Goal: Task Accomplishment & Management: Manage account settings

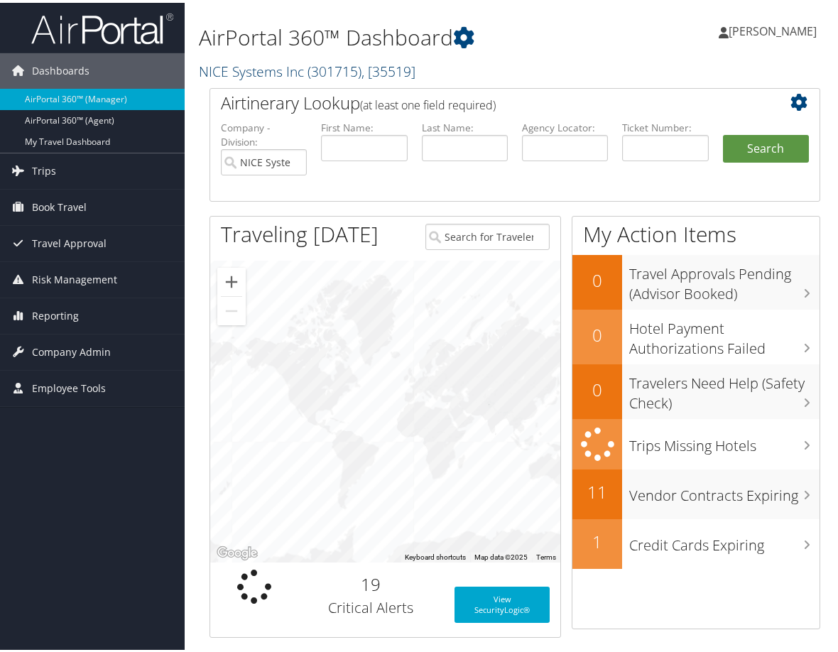
click at [308, 78] on span "( 301715 )" at bounding box center [335, 68] width 54 height 19
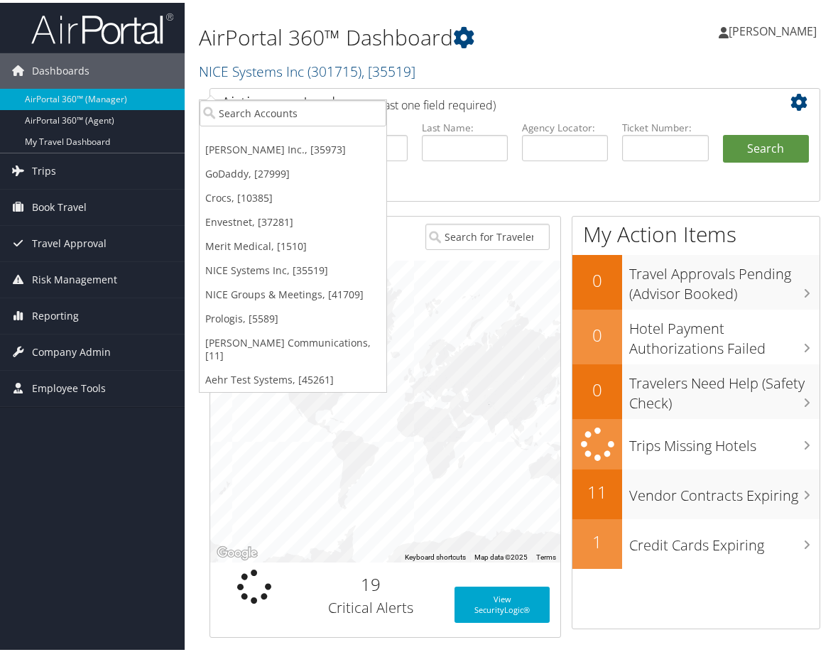
click at [418, 80] on h2 "NICE Systems Inc ( 301715 ) , [ 35519 ]" at bounding box center [409, 67] width 421 height 24
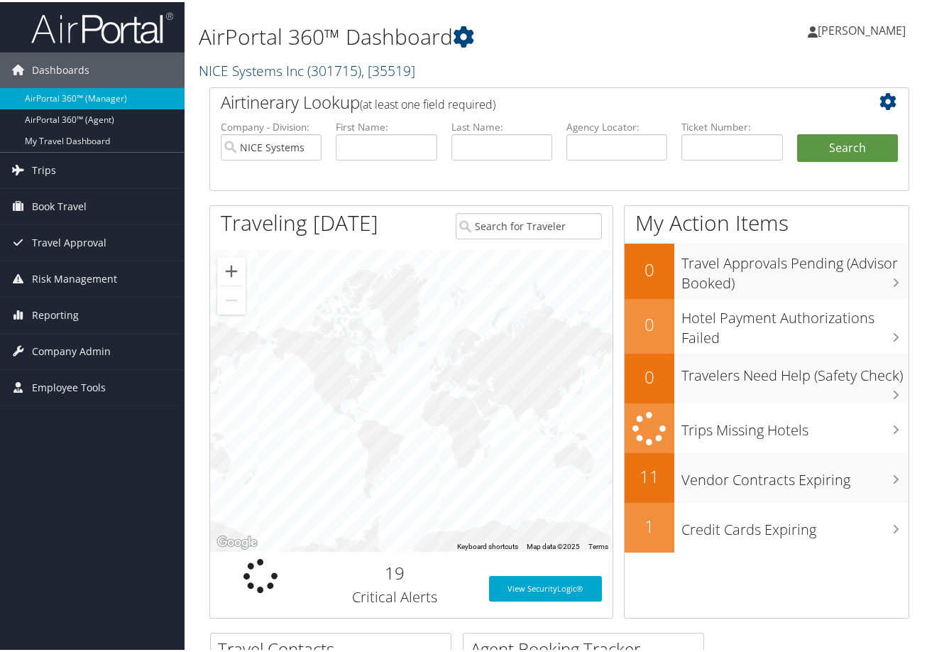
click at [289, 78] on link "NICE Systems Inc ( 301715 ) , [ 35519 ]" at bounding box center [307, 68] width 217 height 19
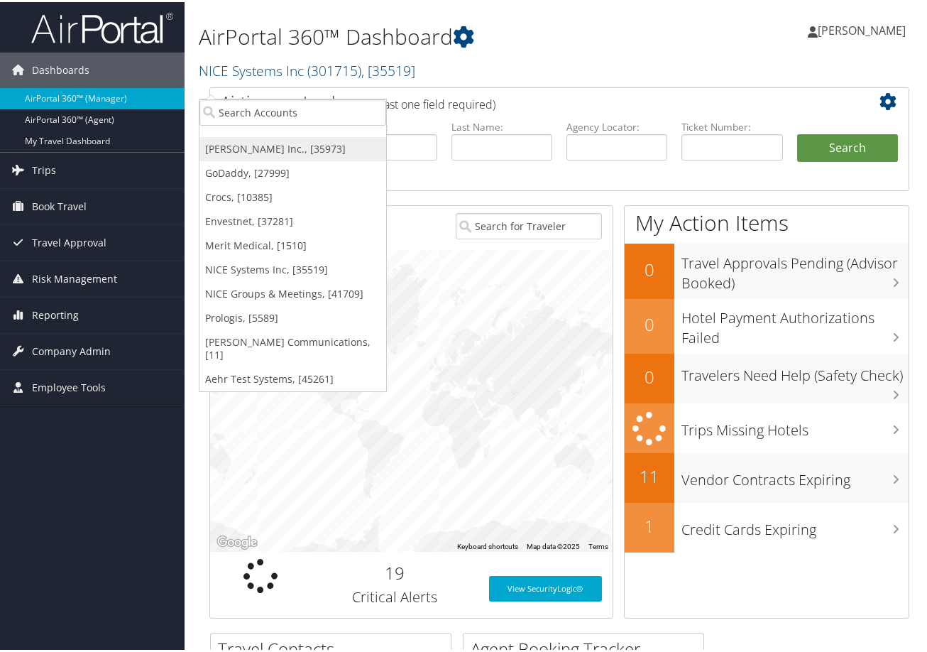
click at [245, 156] on link "[PERSON_NAME] Inc., [35973]" at bounding box center [293, 147] width 187 height 24
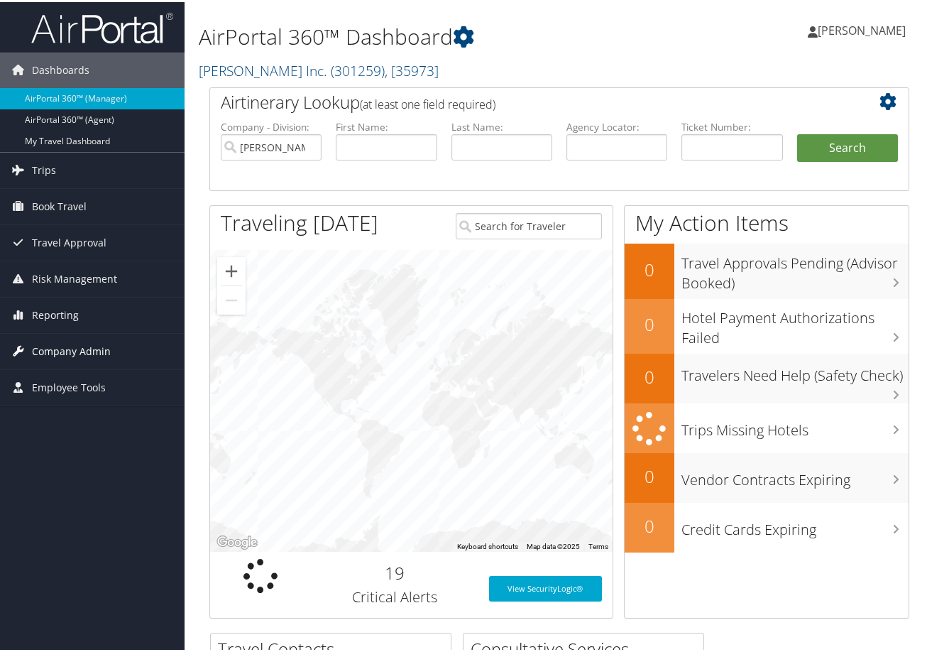
click at [99, 349] on span "Company Admin" at bounding box center [71, 350] width 79 height 36
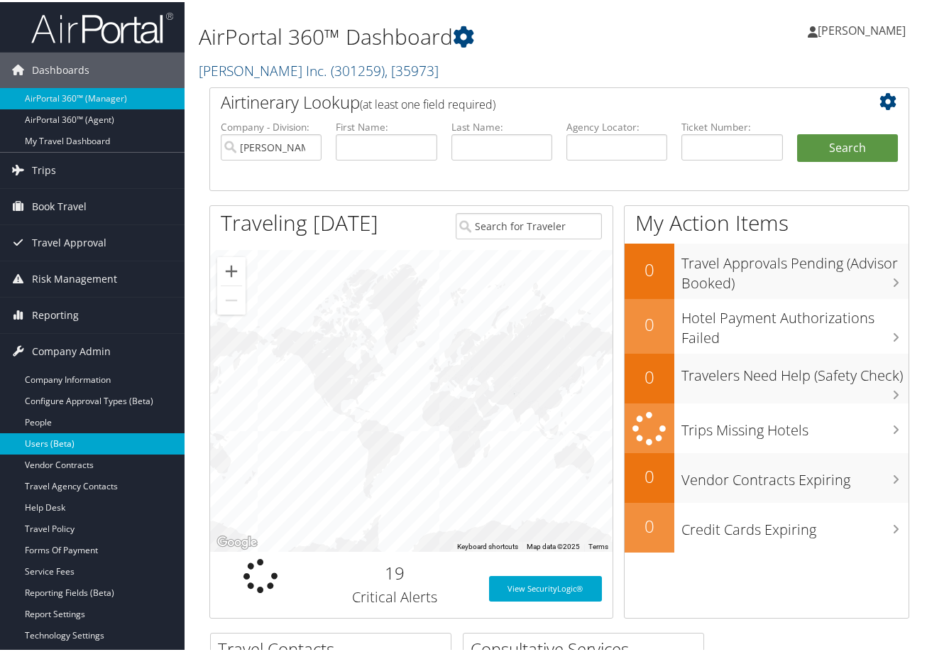
click at [86, 439] on link "Users (Beta)" at bounding box center [92, 441] width 185 height 21
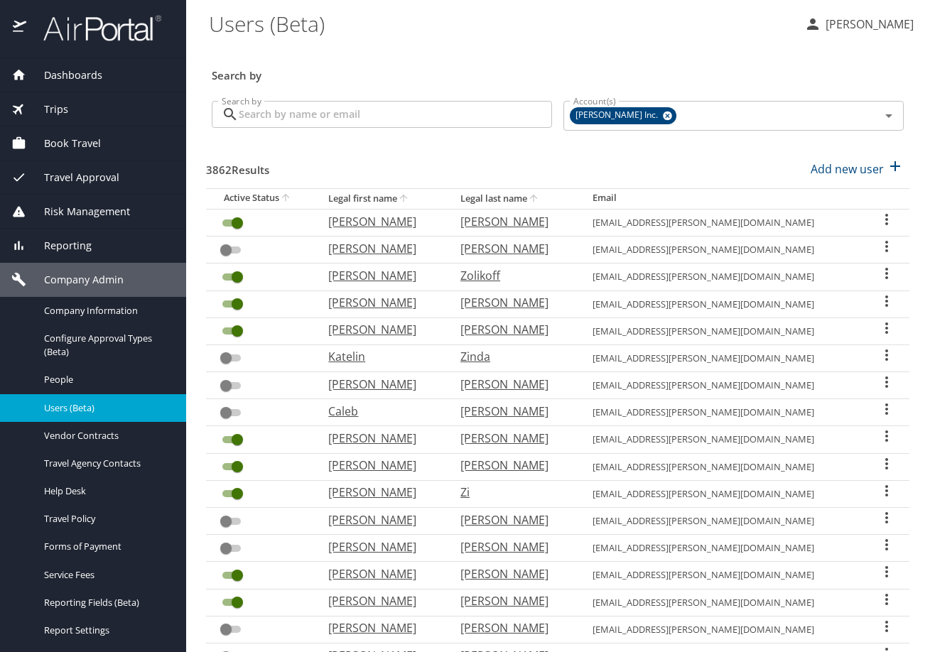
click at [281, 118] on input "Search by" at bounding box center [395, 114] width 313 height 27
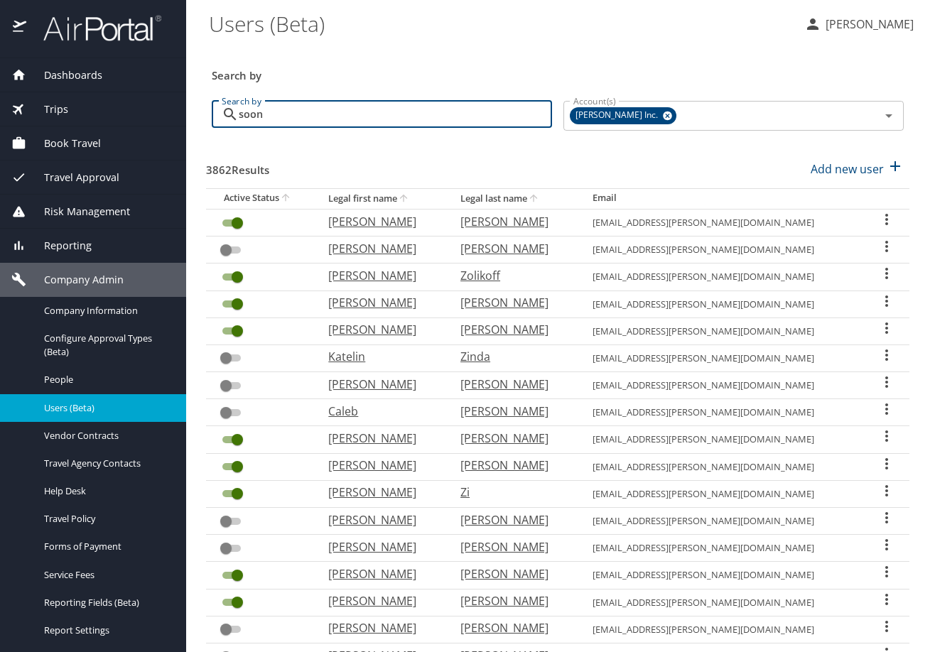
type input "soon"
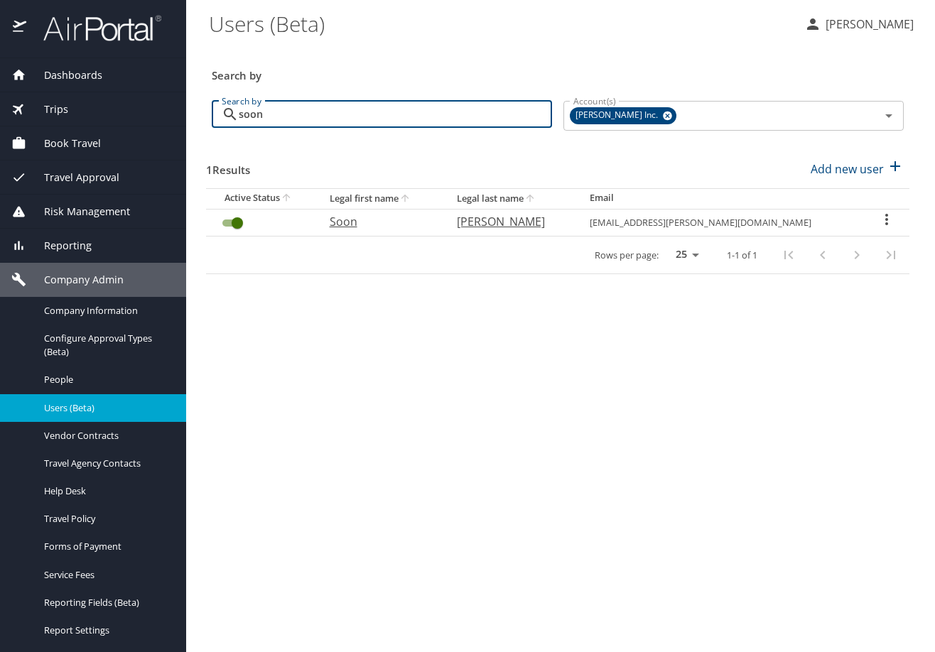
click at [881, 228] on icon "User Search Table" at bounding box center [886, 219] width 17 height 17
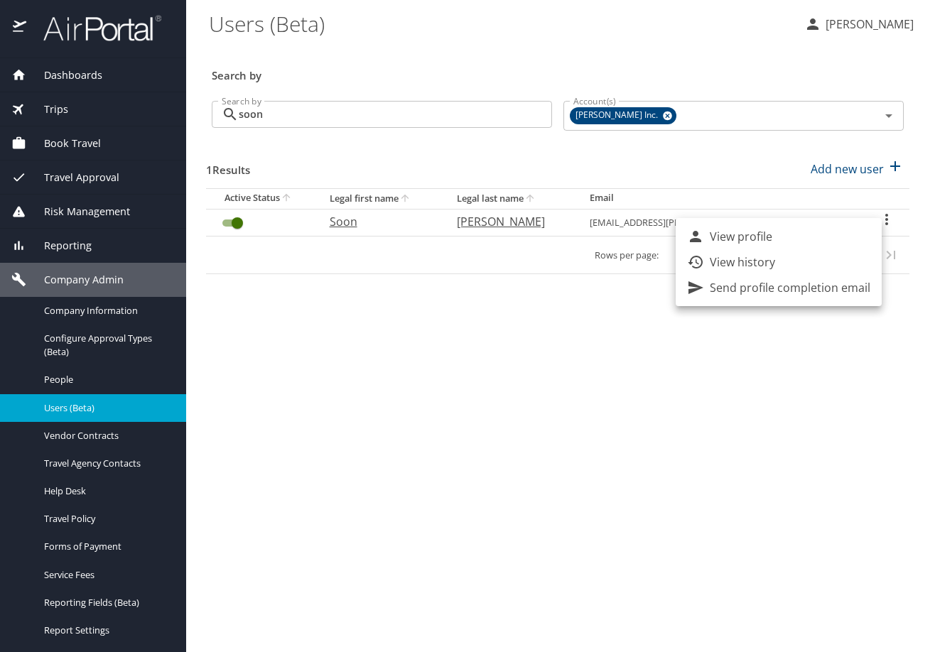
click at [772, 236] on p "View profile" at bounding box center [740, 236] width 62 height 17
select select "US"
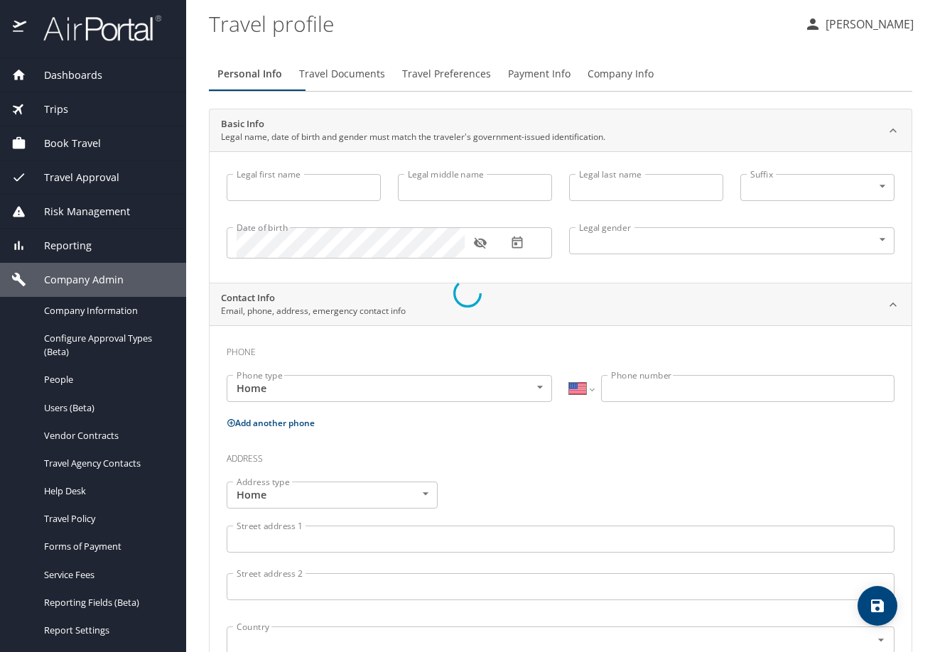
type input "Soon"
type input "Hagerty"
type input "Female"
select select "US"
select select "LR"
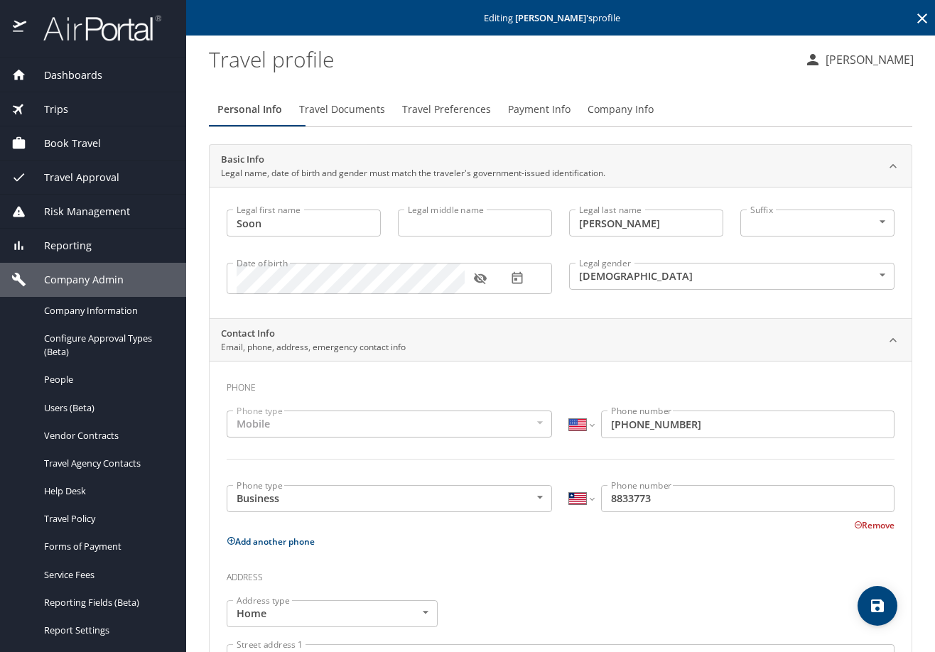
click at [491, 119] on span "Travel Preferences" at bounding box center [446, 110] width 89 height 18
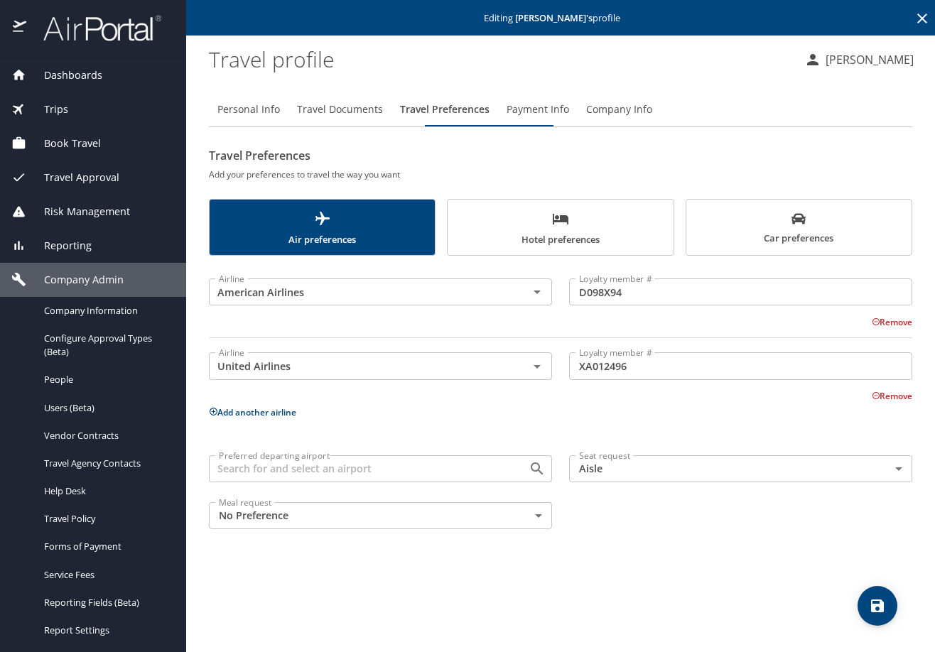
click at [272, 418] on button "Add another airline" at bounding box center [252, 412] width 87 height 12
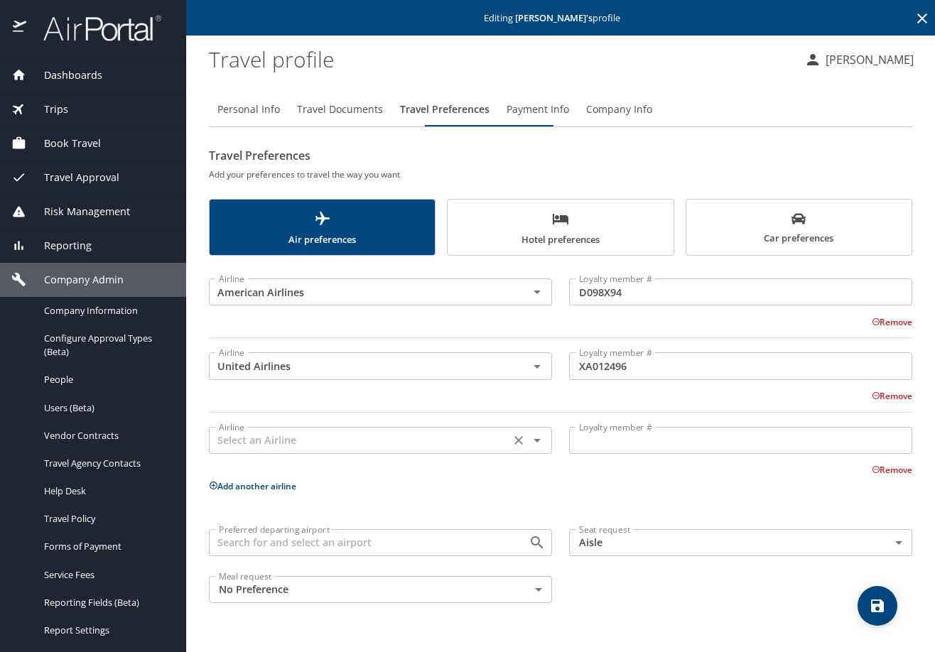
click at [295, 450] on input "text" at bounding box center [359, 440] width 293 height 18
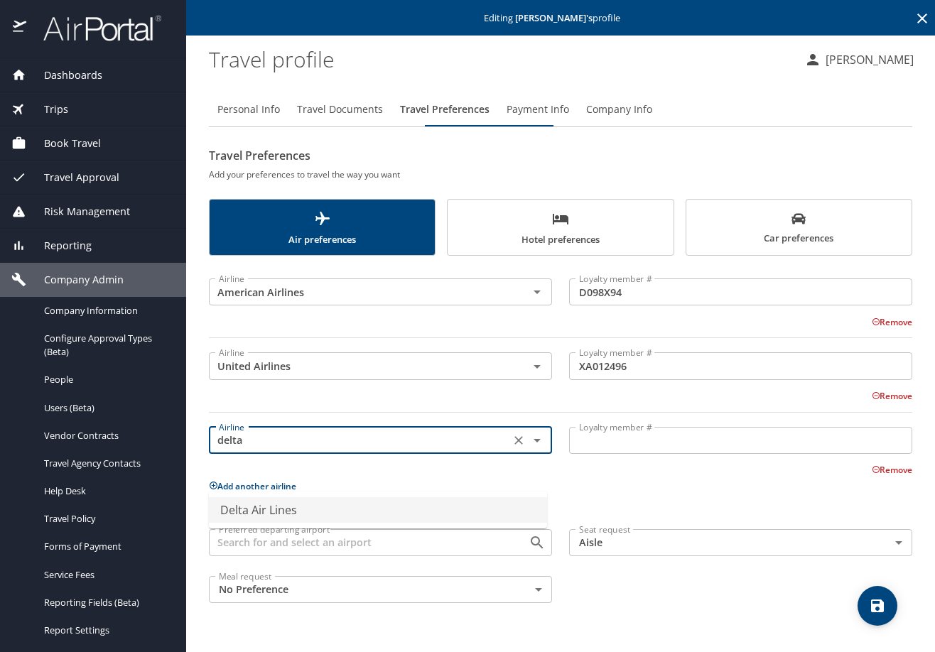
click at [293, 508] on li "Delta Air Lines" at bounding box center [378, 510] width 338 height 26
type input "Delta Air Lines"
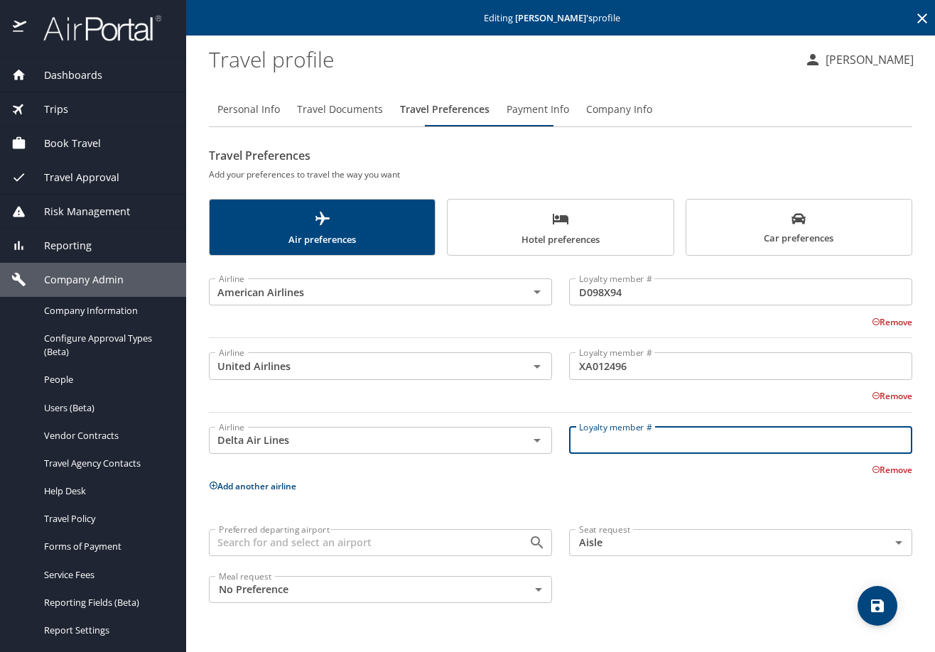
click at [581, 454] on input "Loyalty member #" at bounding box center [740, 440] width 343 height 27
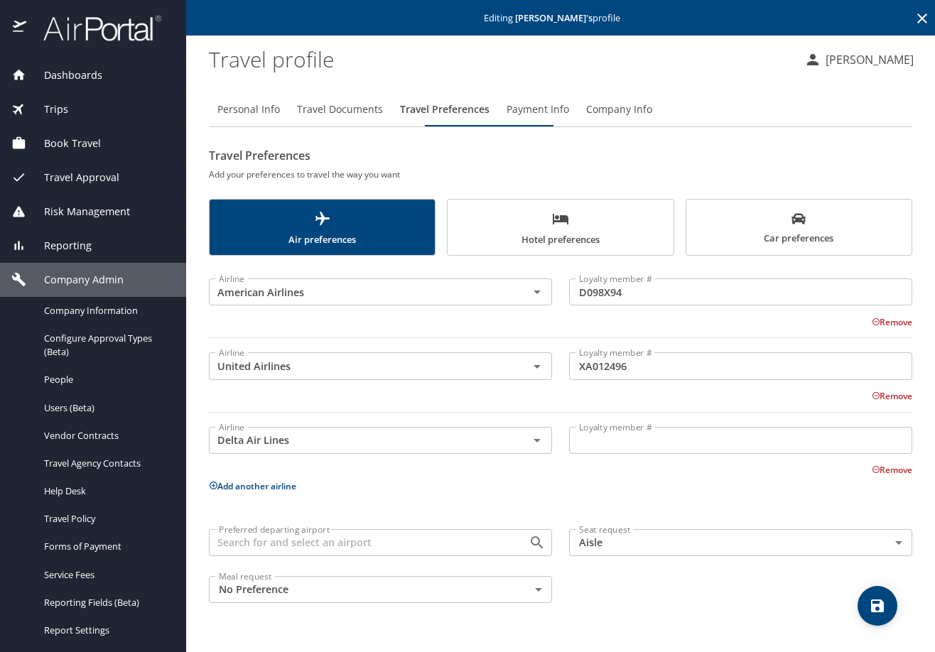
click at [629, 454] on input "Loyalty member #" at bounding box center [740, 440] width 343 height 27
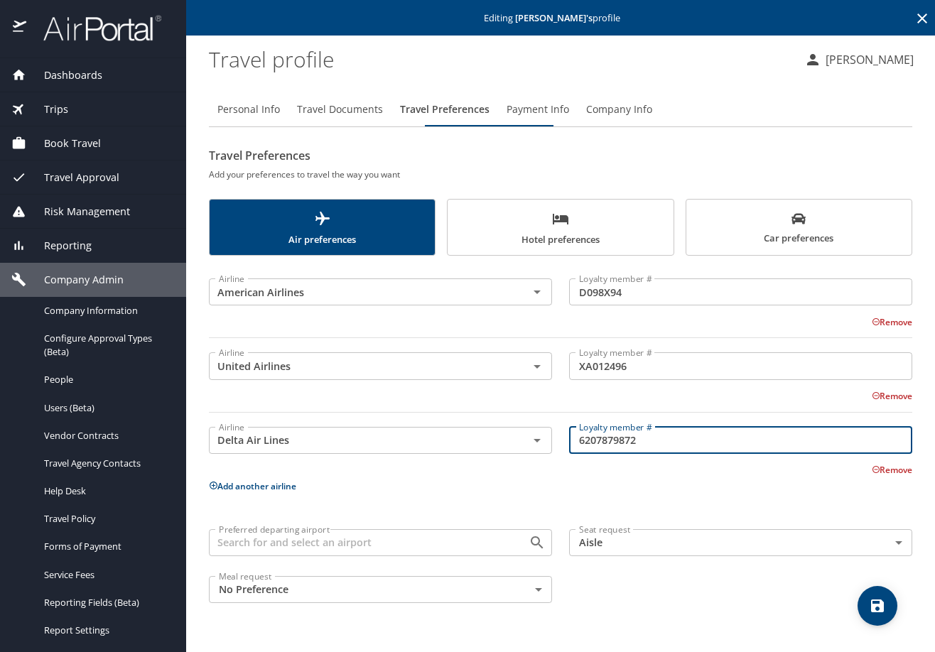
type input "6207879872"
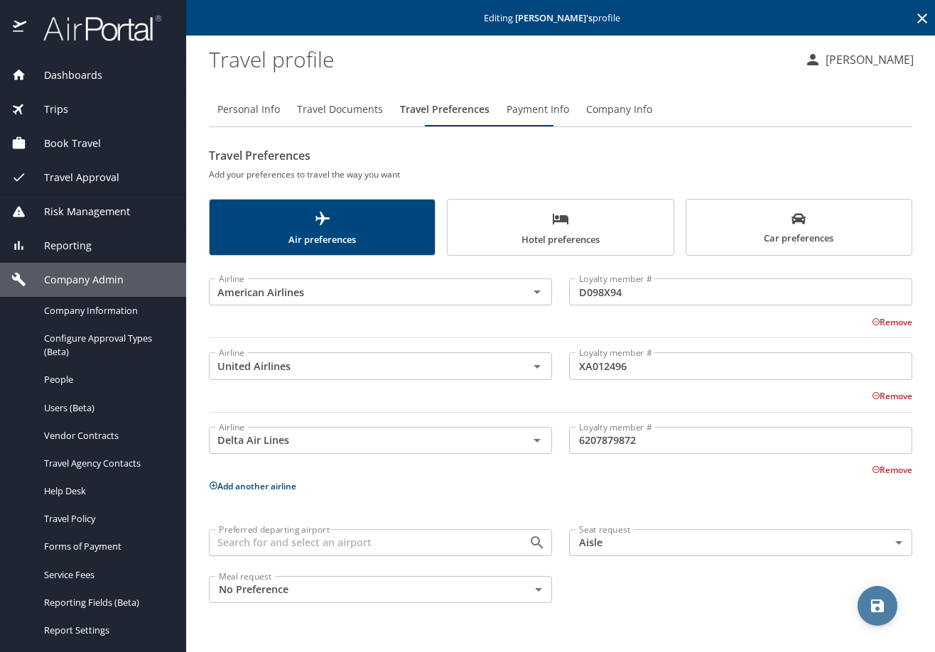
click at [879, 601] on icon "save" at bounding box center [877, 605] width 17 height 17
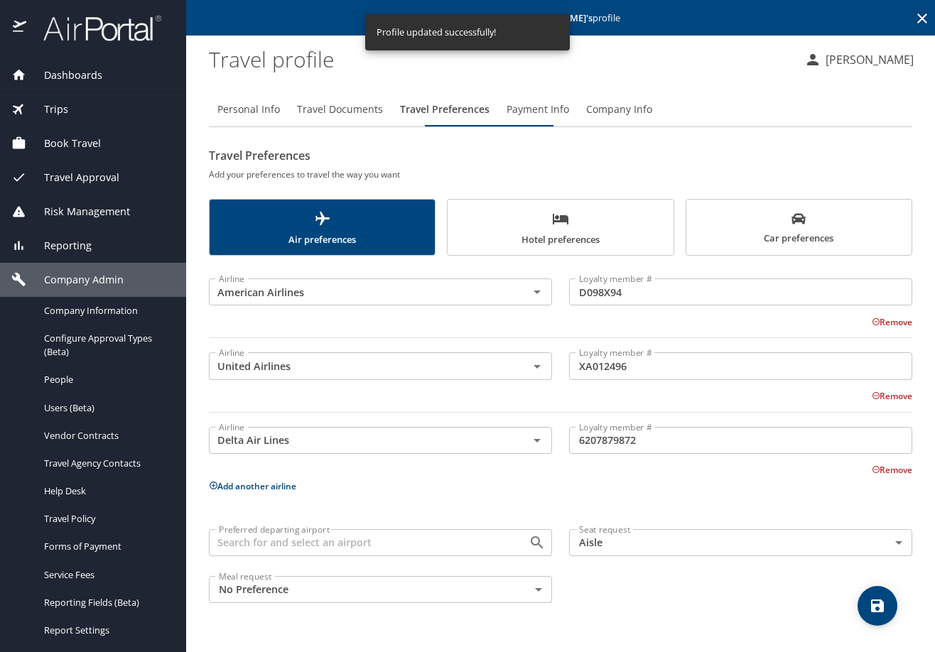
click at [96, 19] on img at bounding box center [95, 28] width 134 height 28
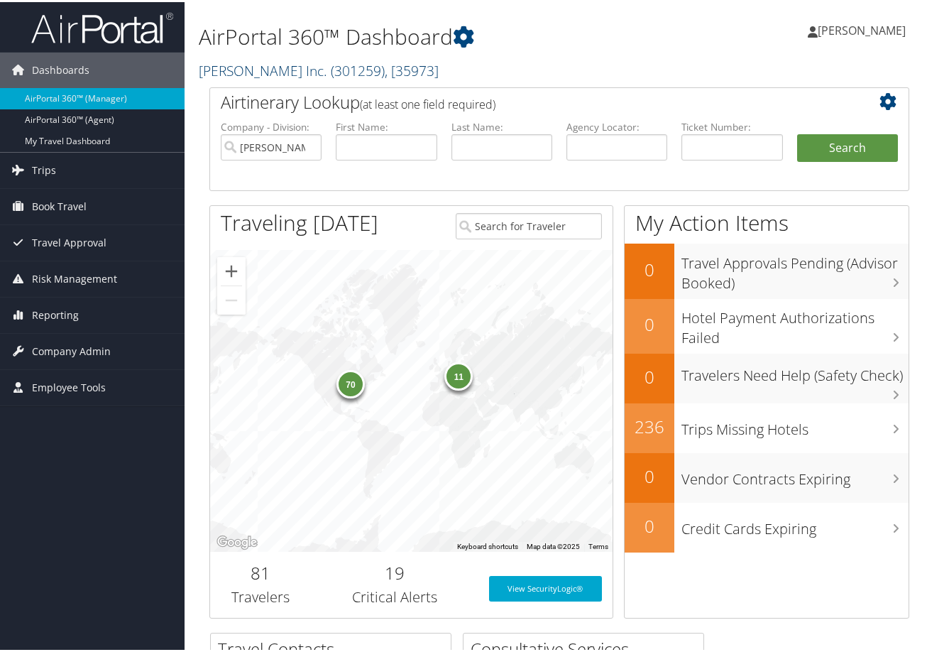
click at [249, 78] on link "Hagerty Inc. ( 301259 ) , [ 35973 ]" at bounding box center [319, 68] width 240 height 19
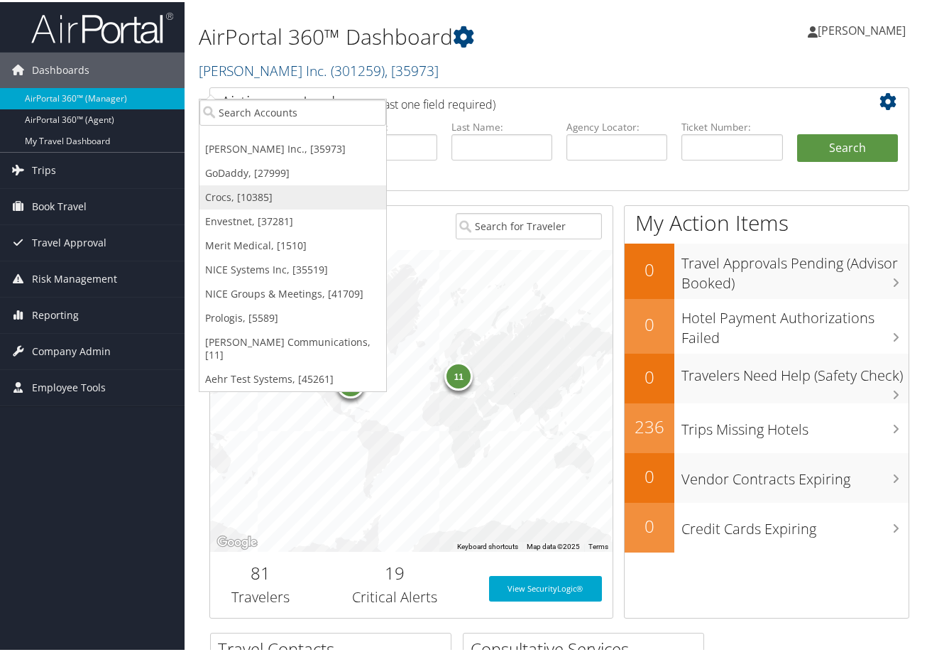
click at [238, 207] on link "Crocs, [10385]" at bounding box center [293, 195] width 187 height 24
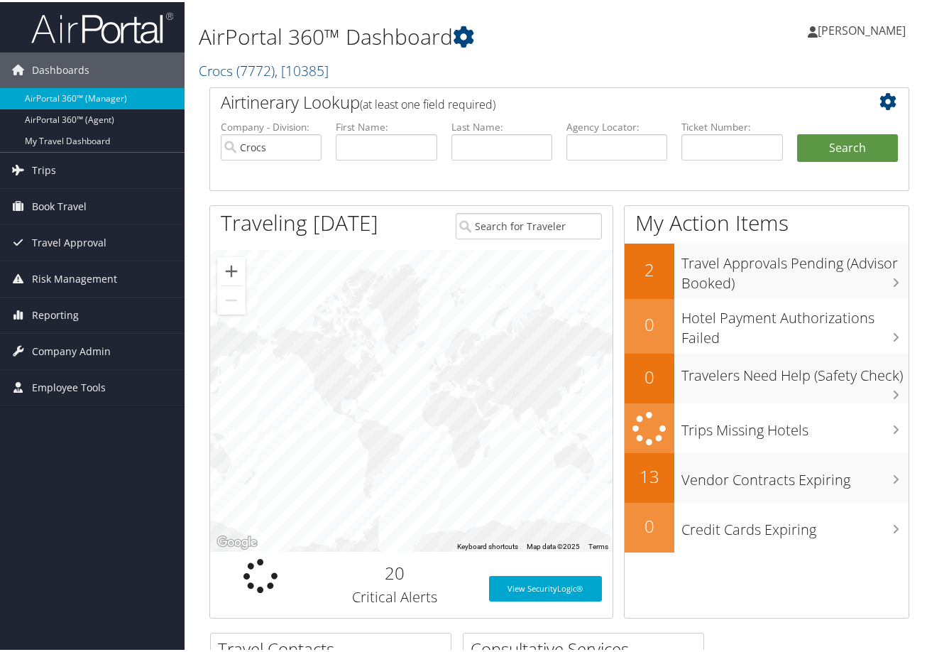
click at [578, 65] on h2 "Crocs ( 7772 ) , [ 10385 ]" at bounding box center [439, 67] width 481 height 24
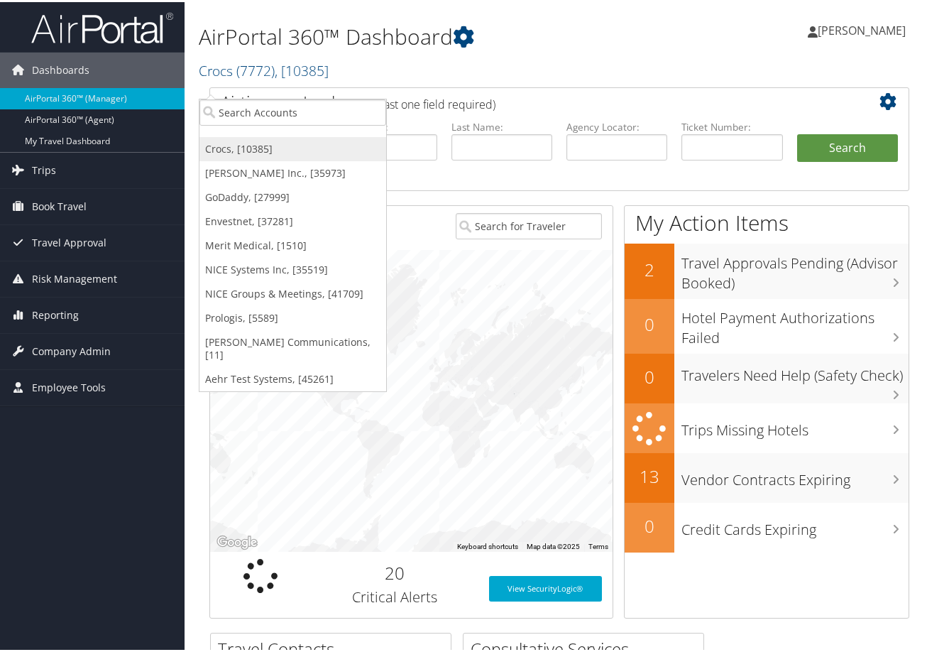
click at [237, 159] on link "Crocs, [10385]" at bounding box center [293, 147] width 187 height 24
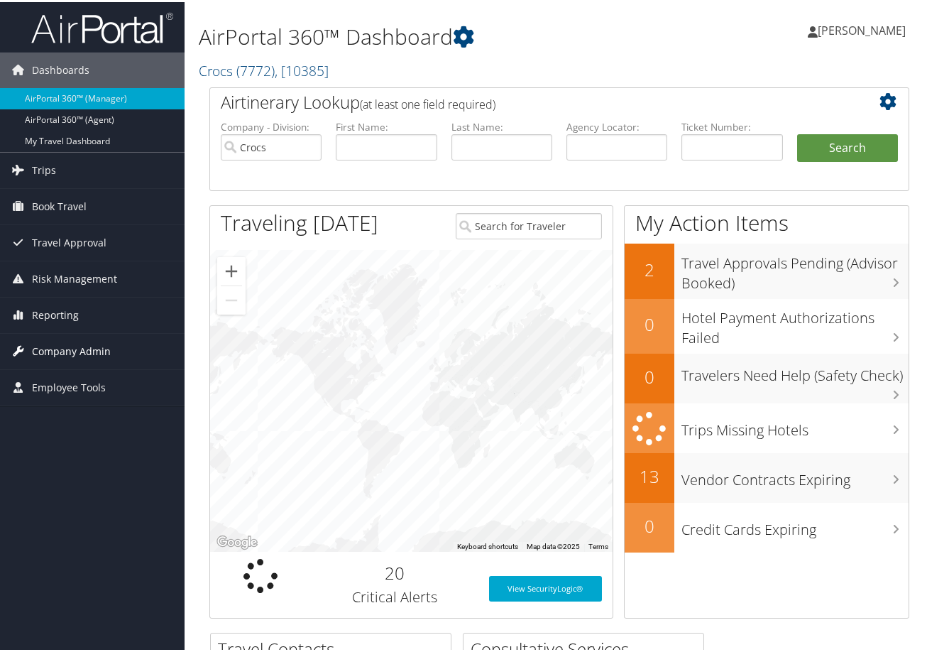
click at [99, 346] on span "Company Admin" at bounding box center [71, 350] width 79 height 36
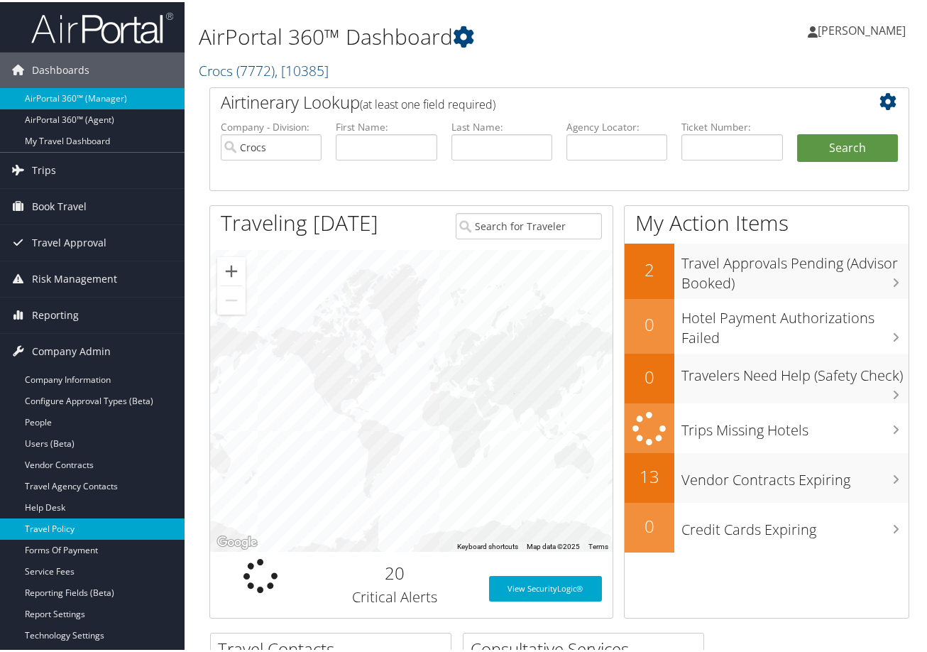
click at [62, 533] on link "Travel Policy" at bounding box center [92, 526] width 185 height 21
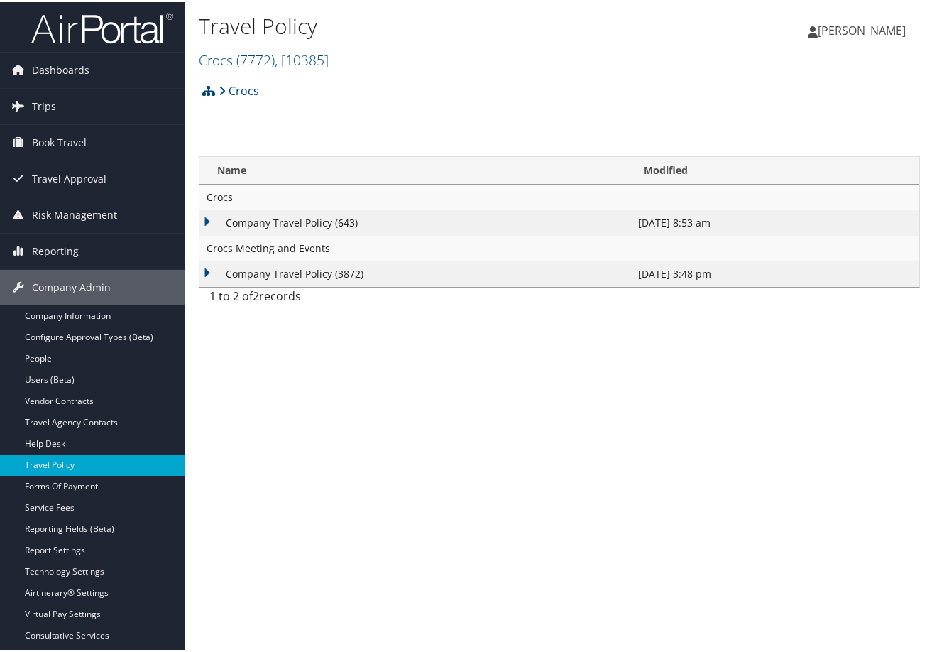
click at [305, 234] on td "Company Travel Policy (643)" at bounding box center [416, 221] width 432 height 26
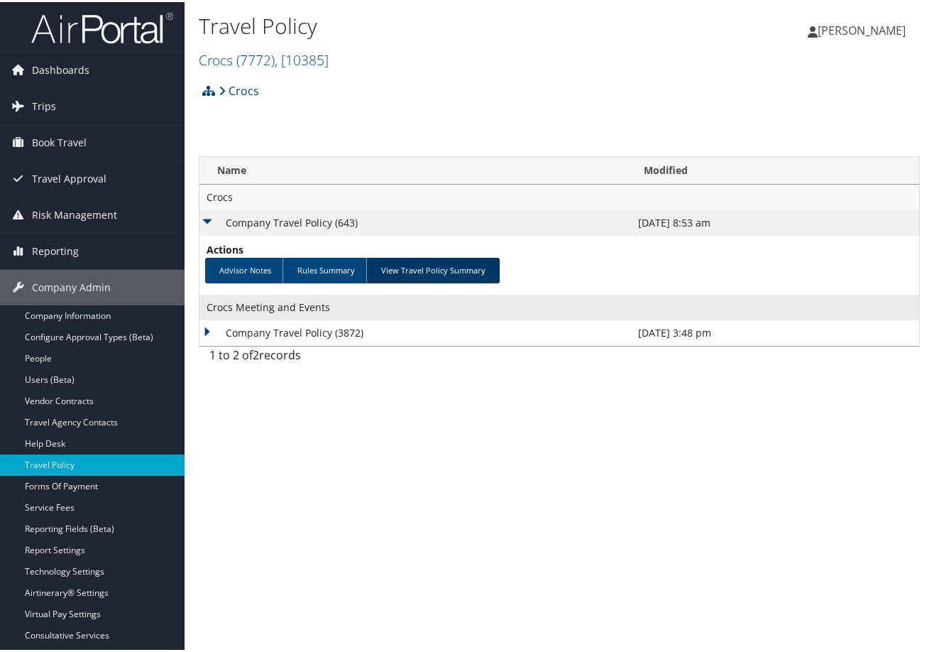
click at [500, 281] on link "View Travel Policy Summary" at bounding box center [433, 269] width 134 height 26
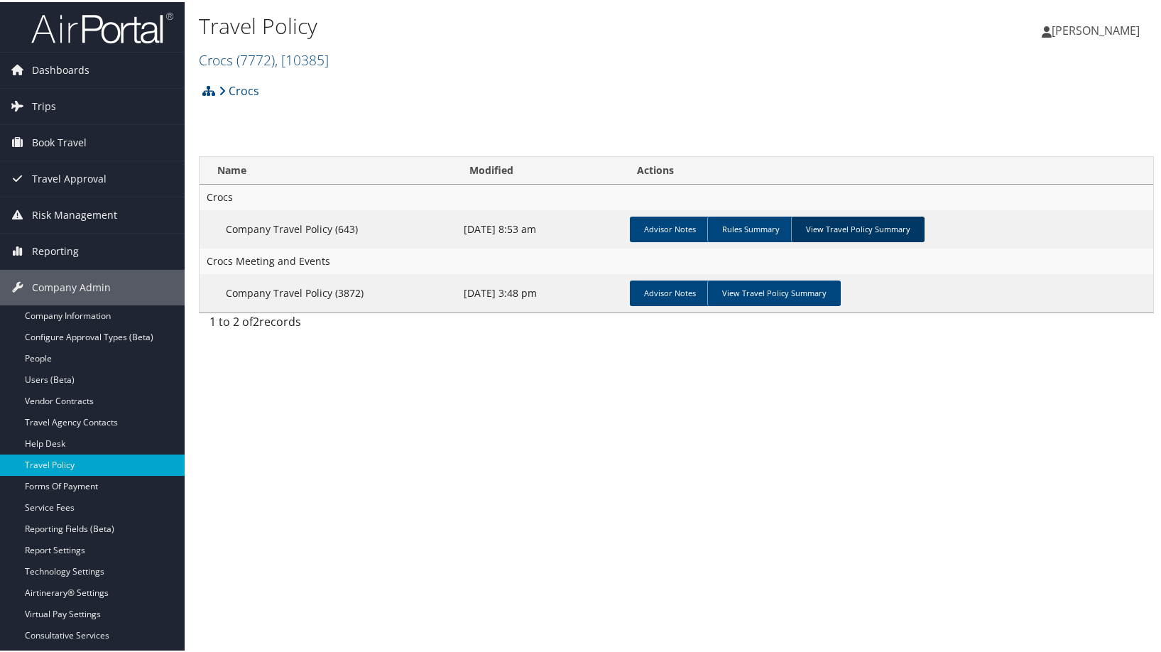
click at [925, 240] on link "View Travel Policy Summary" at bounding box center [858, 227] width 134 height 26
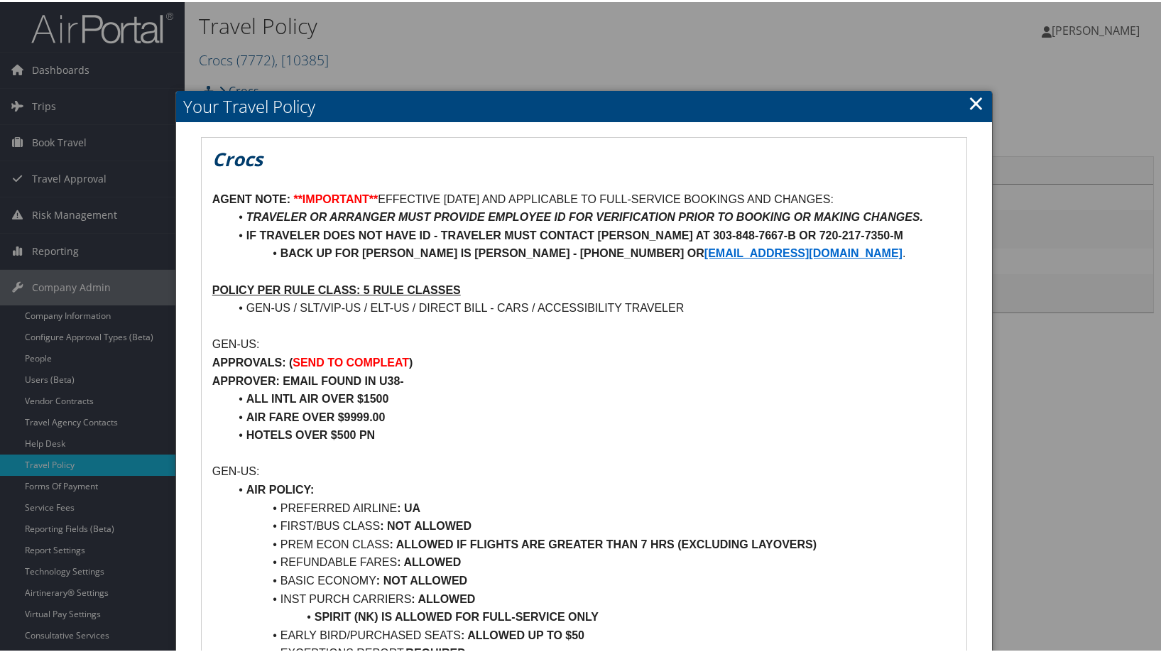
click at [927, 98] on link "×" at bounding box center [976, 101] width 16 height 28
